Goal: Transaction & Acquisition: Purchase product/service

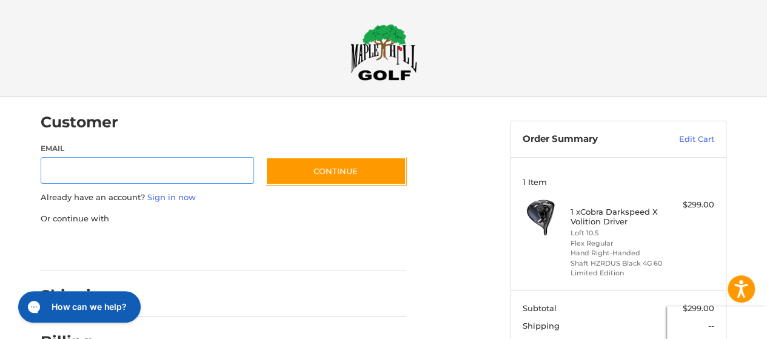
scroll to position [29, 0]
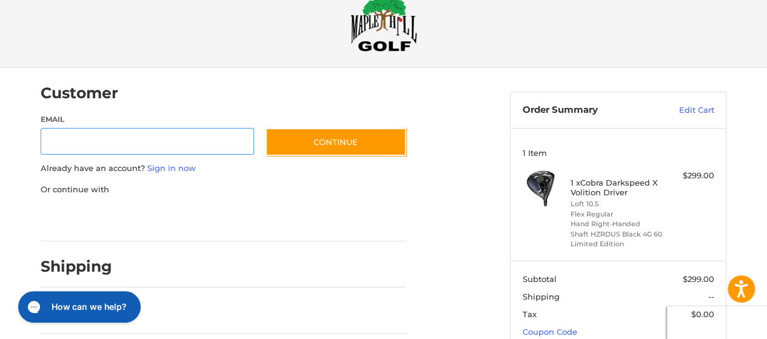
click at [156, 143] on input "Email" at bounding box center [148, 141] width 214 height 27
type input "**********"
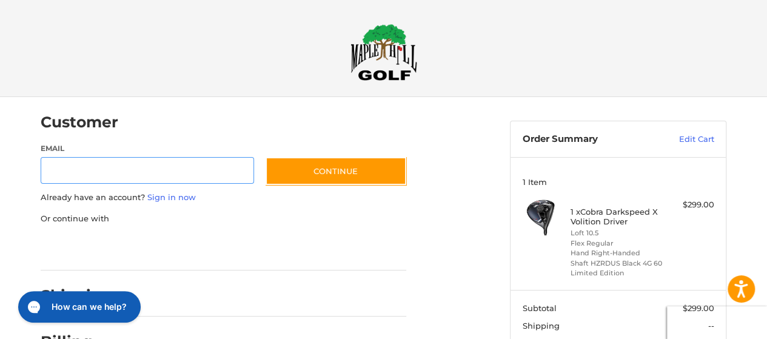
scroll to position [29, 0]
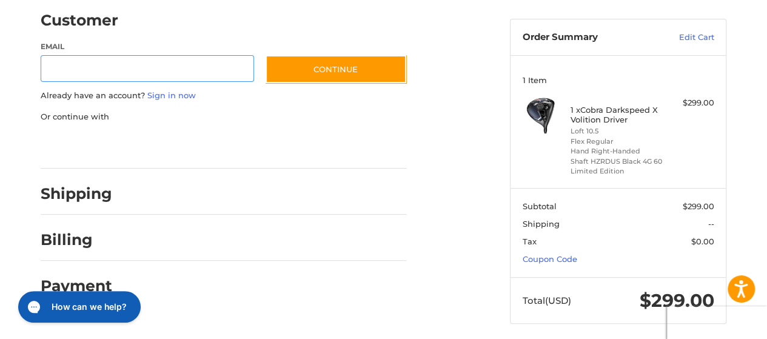
scroll to position [109, 0]
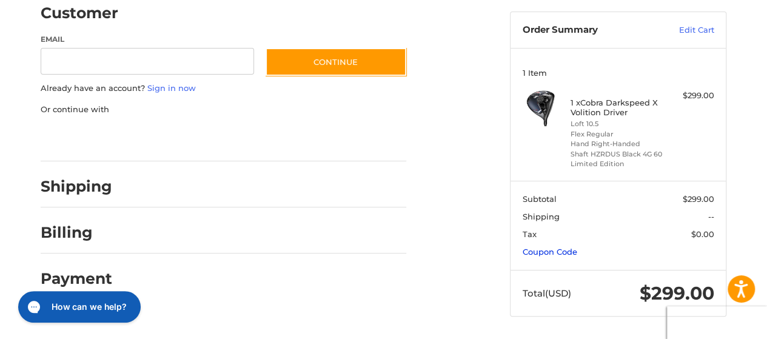
click at [567, 252] on link "Coupon Code" at bounding box center [550, 252] width 55 height 10
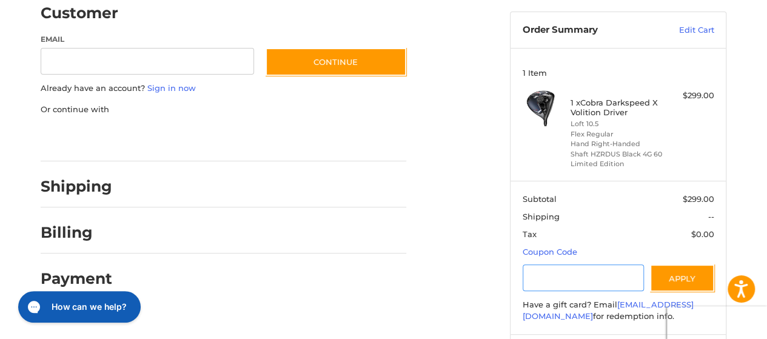
click at [563, 267] on input "Gift Certificate or Coupon Code" at bounding box center [584, 278] width 122 height 27
type input "*********"
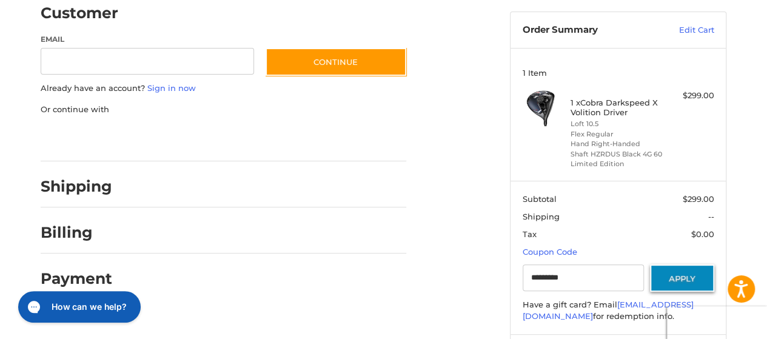
click at [688, 273] on button "Apply" at bounding box center [682, 278] width 64 height 27
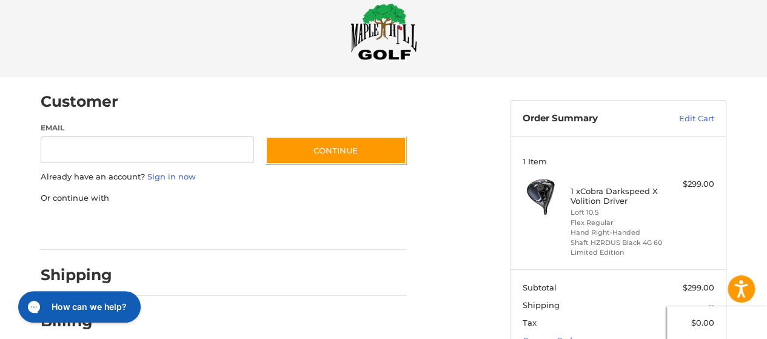
scroll to position [0, 0]
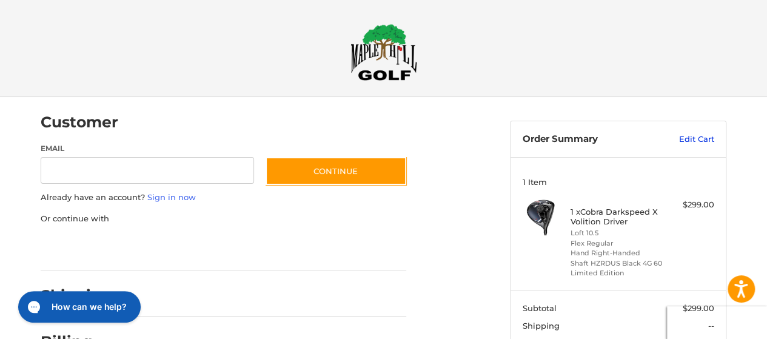
click at [695, 141] on link "Edit Cart" at bounding box center [683, 139] width 61 height 12
